Goal: Information Seeking & Learning: Find contact information

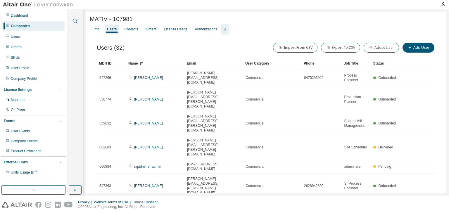
click at [75, 19] on icon "button" at bounding box center [75, 21] width 7 height 7
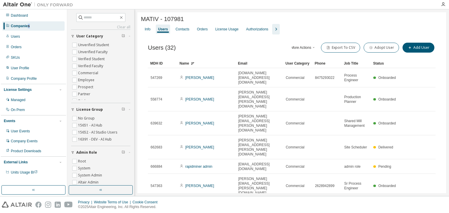
click at [29, 27] on div "Companies" at bounding box center [20, 26] width 19 height 5
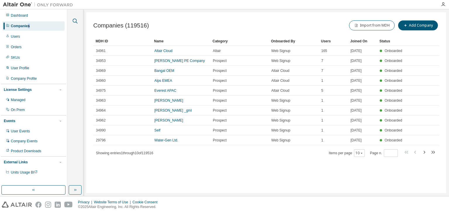
click at [72, 20] on icon "button" at bounding box center [75, 21] width 7 height 7
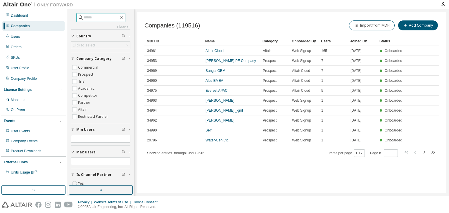
click at [88, 16] on input "text" at bounding box center [101, 18] width 35 height 6
type input "**********"
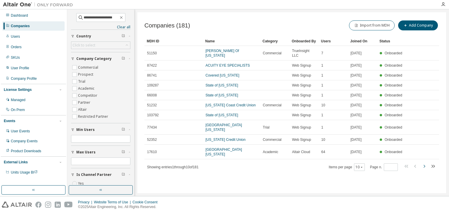
click at [426, 163] on icon "button" at bounding box center [424, 166] width 7 height 7
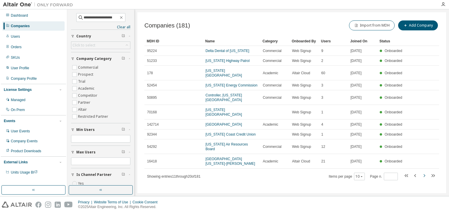
click at [425, 172] on icon "button" at bounding box center [424, 175] width 7 height 7
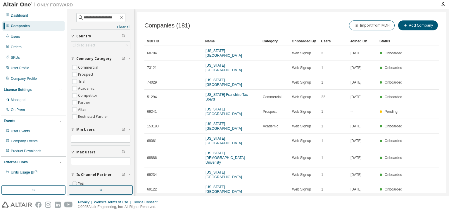
click at [425, 158] on div "Companies (181) Import from MDH Add Company Clear Load Save Save As Field Opera…" at bounding box center [291, 102] width 309 height 181
click at [425, 200] on icon "button" at bounding box center [424, 203] width 7 height 7
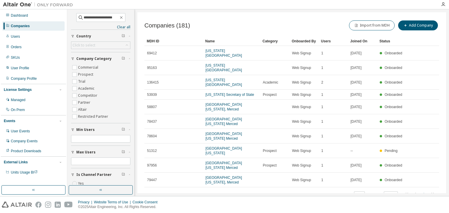
click at [425, 191] on icon "button" at bounding box center [424, 194] width 7 height 7
type input "*"
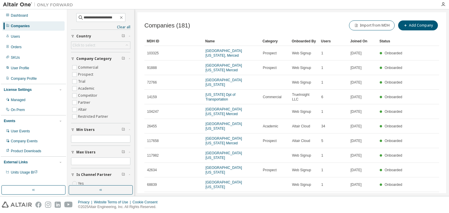
click at [425, 177] on tr "68839 [GEOGRAPHIC_DATA][US_STATE] Web Signup 1 [DATE] Onboarded" at bounding box center [291, 184] width 295 height 15
click at [123, 17] on icon "button" at bounding box center [121, 17] width 5 height 5
type input "*"
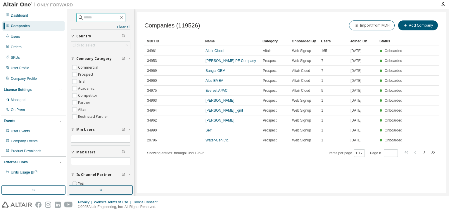
click at [104, 16] on input "text" at bounding box center [101, 18] width 35 height 6
paste input "**********"
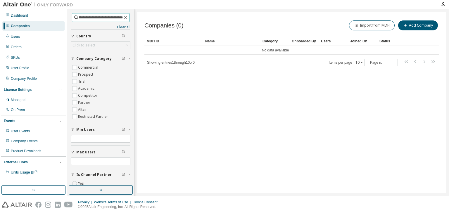
scroll to position [0, 12]
type input "**********"
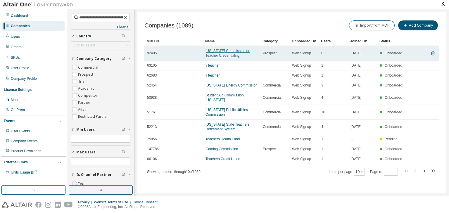
click at [218, 51] on link "[US_STATE] Commission on Teacher Credentialing" at bounding box center [228, 53] width 45 height 9
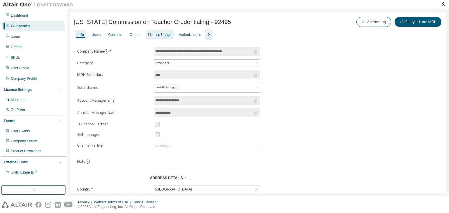
click at [157, 34] on div "License Usage" at bounding box center [159, 34] width 23 height 5
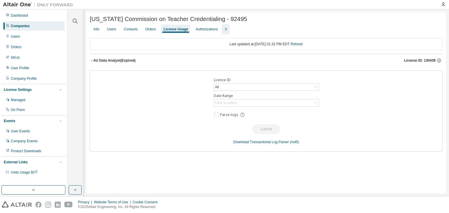
click at [91, 60] on icon "button" at bounding box center [92, 61] width 4 height 4
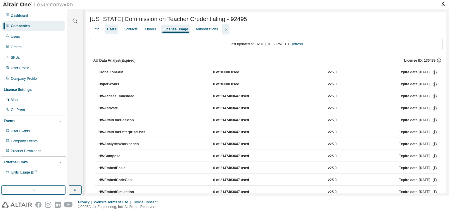
click at [113, 32] on div "Users" at bounding box center [111, 29] width 9 height 5
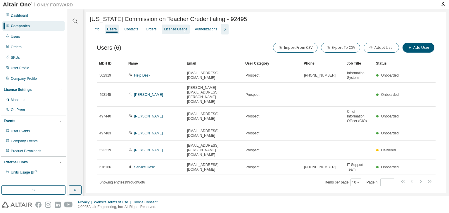
click at [176, 32] on div "License Usage" at bounding box center [175, 29] width 23 height 5
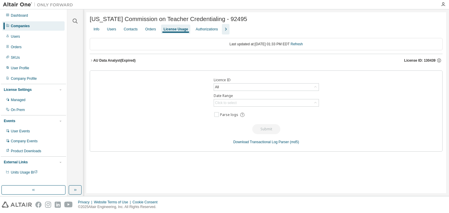
click at [92, 61] on icon "button" at bounding box center [92, 61] width 4 height 4
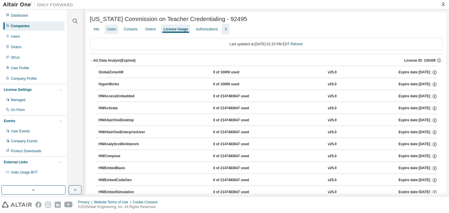
click at [114, 30] on div "Users" at bounding box center [111, 29] width 9 height 5
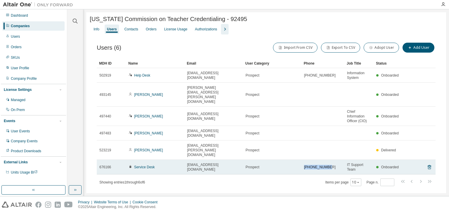
drag, startPoint x: 329, startPoint y: 139, endPoint x: 296, endPoint y: 140, distance: 33.4
click at [296, 160] on tr "676166 Service Desk [EMAIL_ADDRESS][DOMAIN_NAME] Prospect [PHONE_NUMBER] IT Sup…" at bounding box center [266, 167] width 339 height 15
copy tr "[PHONE_NUMBER]"
drag, startPoint x: 230, startPoint y: 139, endPoint x: 186, endPoint y: 143, distance: 44.3
click at [186, 160] on td "[EMAIL_ADDRESS][DOMAIN_NAME]" at bounding box center [213, 167] width 58 height 15
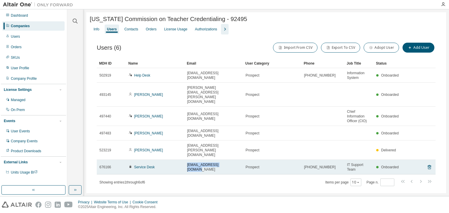
copy span "[EMAIL_ADDRESS][DOMAIN_NAME]"
